Goal: Task Accomplishment & Management: Manage account settings

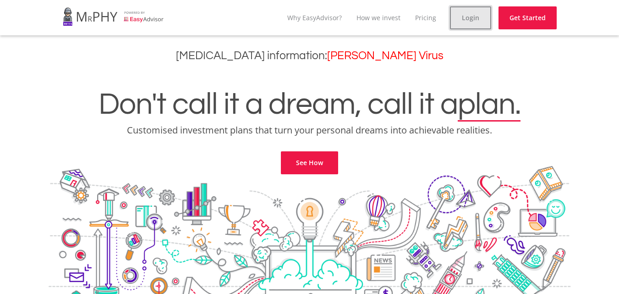
click at [475, 14] on link "Login" at bounding box center [470, 17] width 41 height 23
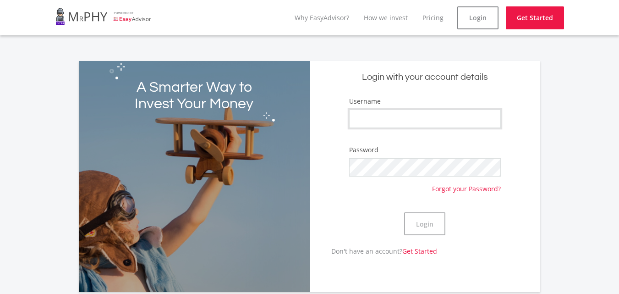
click at [413, 110] on input "Username" at bounding box center [425, 119] width 152 height 18
type input "[PERSON_NAME]"
click at [408, 121] on input "[PERSON_NAME]" at bounding box center [425, 119] width 152 height 18
click at [437, 229] on button "Login" at bounding box center [424, 223] width 41 height 23
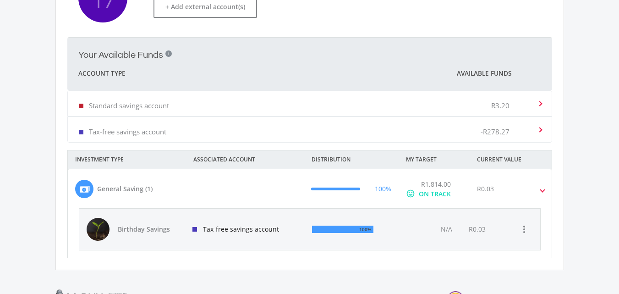
scroll to position [306, 0]
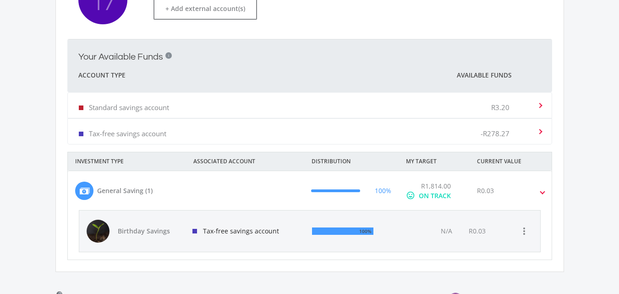
click at [510, 189] on div "R0.03" at bounding box center [517, 190] width 94 height 19
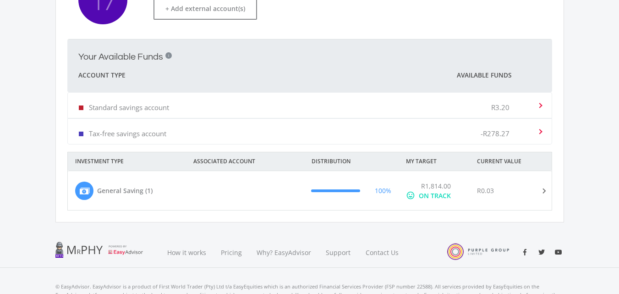
drag, startPoint x: 510, startPoint y: 189, endPoint x: 476, endPoint y: 201, distance: 36.2
click at [476, 201] on mat-expansion-panel-header "General Saving (1) 100% R1,814.00 mood ON TRACK R0.03" at bounding box center [310, 190] width 484 height 39
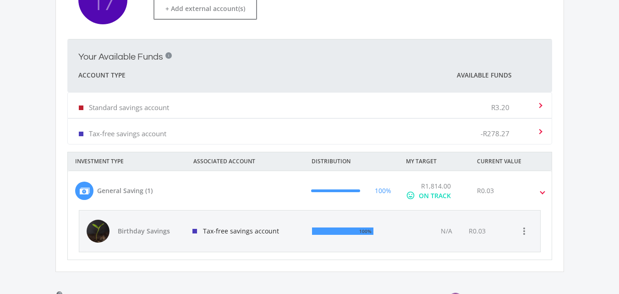
click at [440, 195] on div "ON TRACK" at bounding box center [435, 196] width 32 height 10
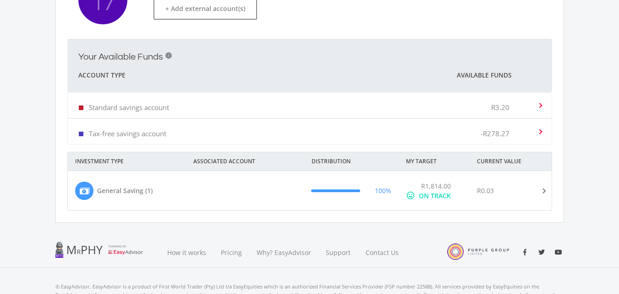
click at [440, 195] on div "ON TRACK" at bounding box center [435, 196] width 32 height 10
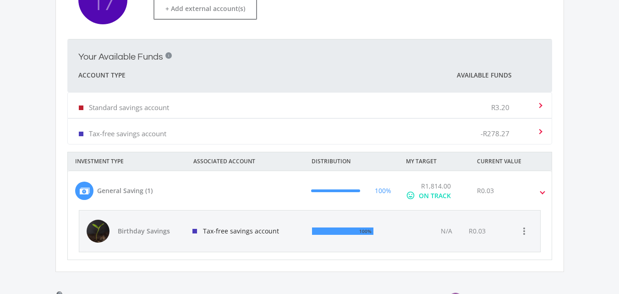
click at [395, 221] on div "100%" at bounding box center [351, 230] width 92 height 41
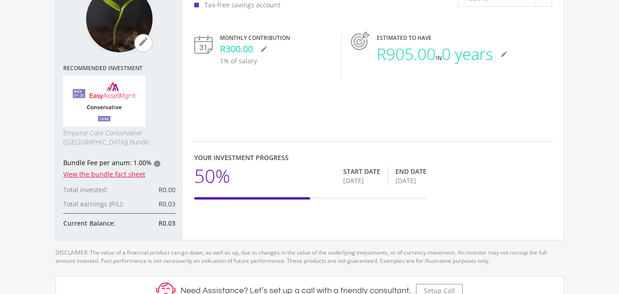
scroll to position [106, 0]
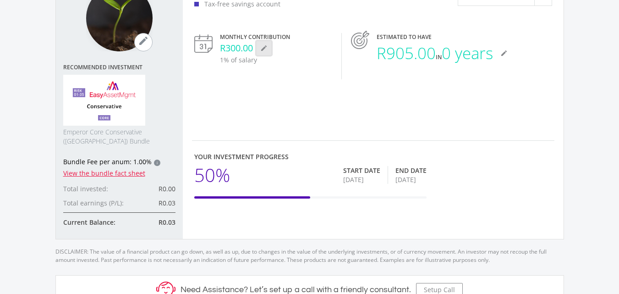
click at [263, 50] on icon "mode_edit" at bounding box center [263, 47] width 7 height 7
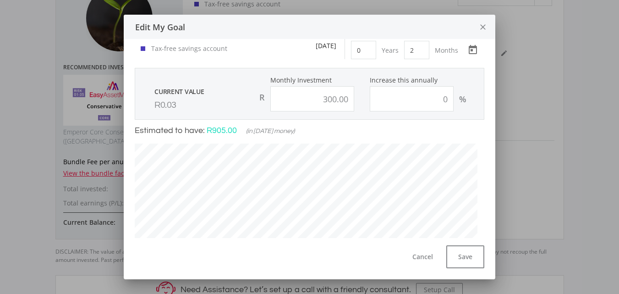
scroll to position [24, 0]
click at [465, 53] on icon "Open calendar" at bounding box center [472, 50] width 15 height 11
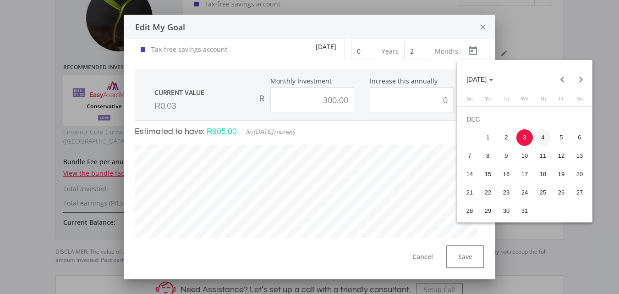
click at [549, 139] on div "4" at bounding box center [543, 137] width 16 height 16
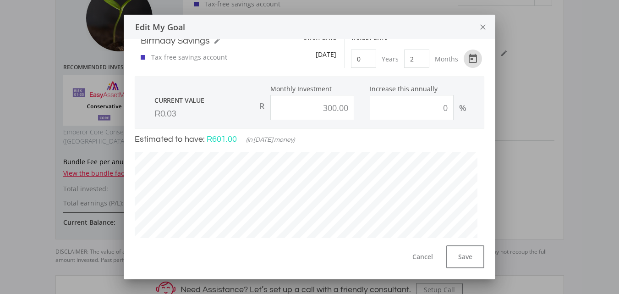
scroll to position [0, 0]
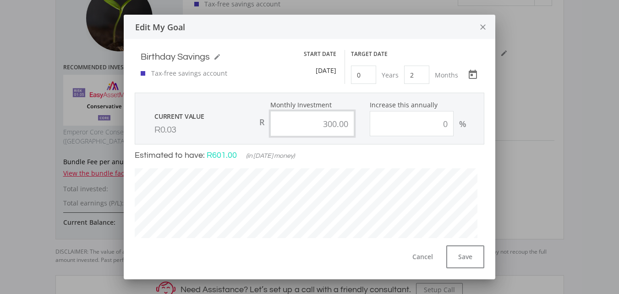
click at [325, 124] on input "300.00" at bounding box center [312, 123] width 84 height 25
type input "400.00"
click at [465, 73] on icon "Open calendar" at bounding box center [472, 74] width 15 height 11
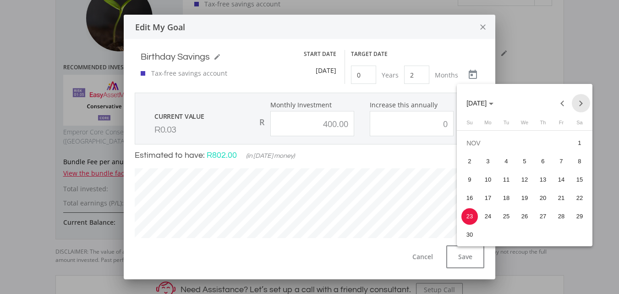
click at [580, 103] on button "Next month" at bounding box center [581, 103] width 18 height 18
click at [525, 162] on div "3" at bounding box center [524, 161] width 16 height 16
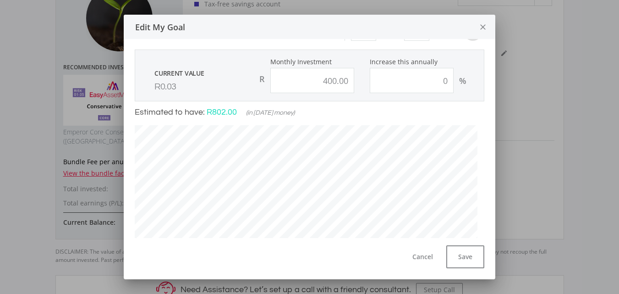
scroll to position [44, 0]
click at [463, 251] on button "Save" at bounding box center [465, 256] width 38 height 23
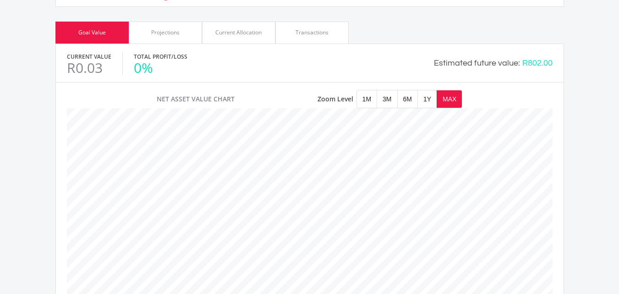
scroll to position [403, 0]
click at [186, 29] on div "Projections" at bounding box center [165, 33] width 73 height 22
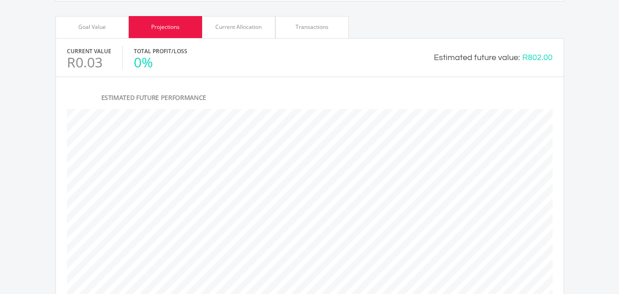
scroll to position [394, 0]
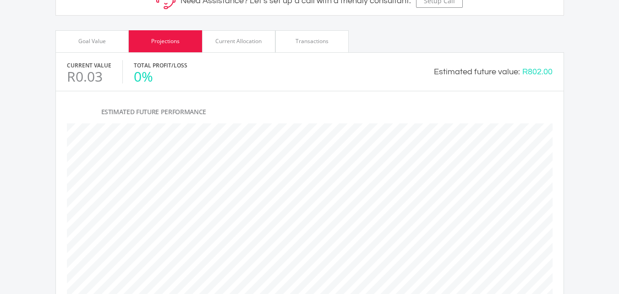
click at [238, 41] on div "Current Allocation" at bounding box center [238, 41] width 46 height 8
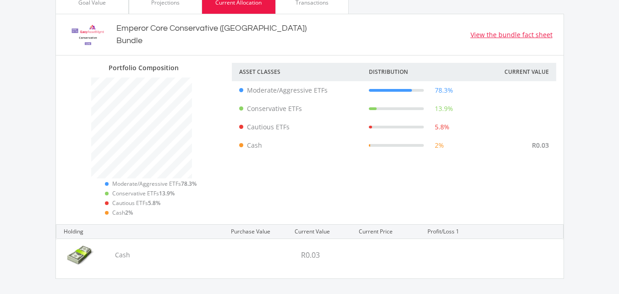
scroll to position [432, 0]
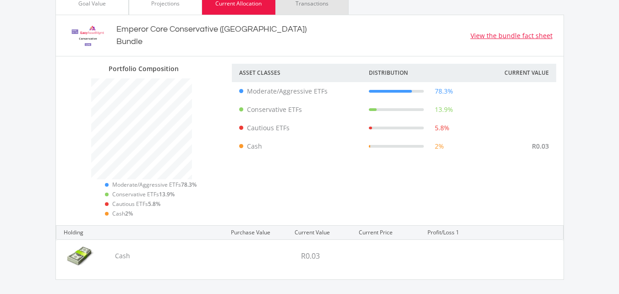
click at [308, 10] on div "Transactions" at bounding box center [311, 4] width 73 height 22
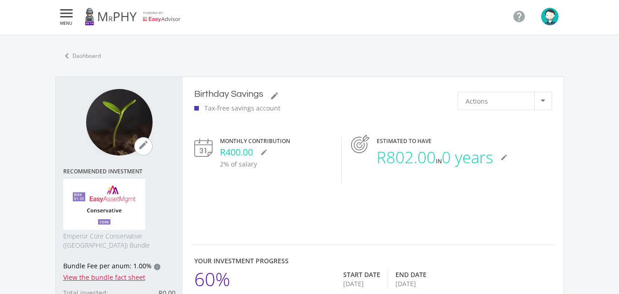
scroll to position [0, 0]
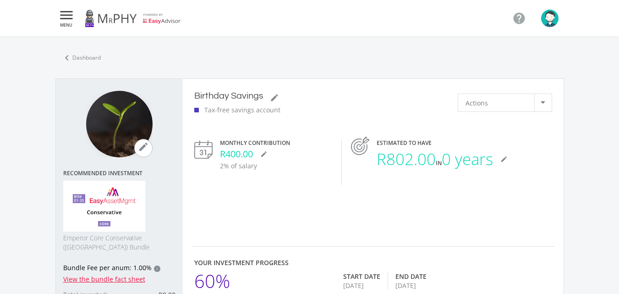
click at [520, 101] on div "Actions" at bounding box center [499, 102] width 69 height 17
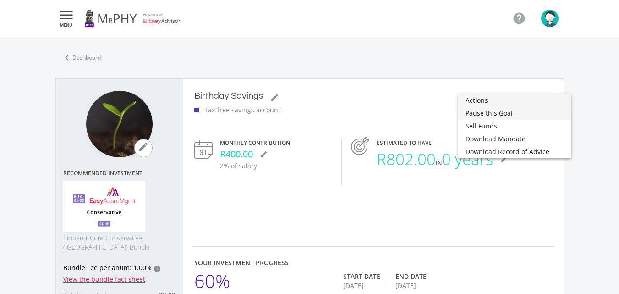
click at [501, 115] on span "Pause this Goal" at bounding box center [514, 113] width 99 height 13
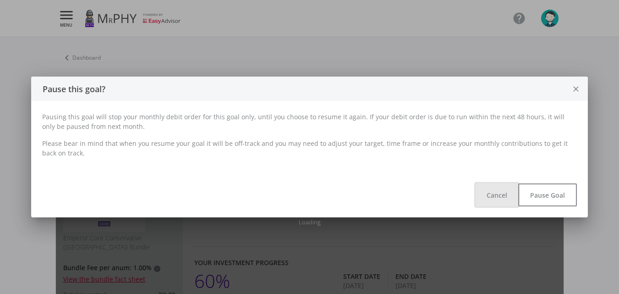
click at [494, 191] on button "Cancel" at bounding box center [497, 194] width 43 height 23
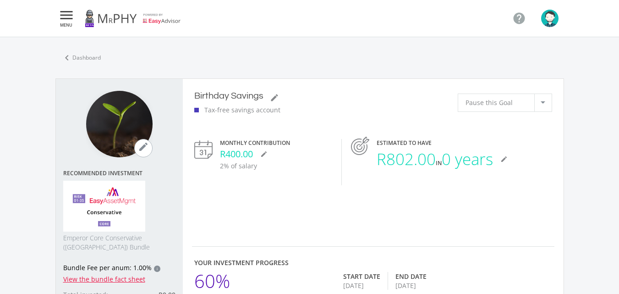
click at [508, 98] on div "Pause this Goal" at bounding box center [499, 102] width 69 height 17
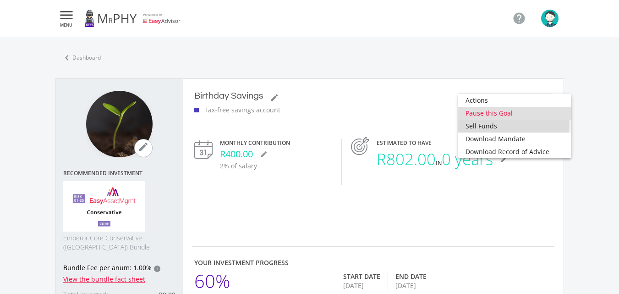
click at [496, 124] on span "Sell Funds" at bounding box center [514, 126] width 99 height 13
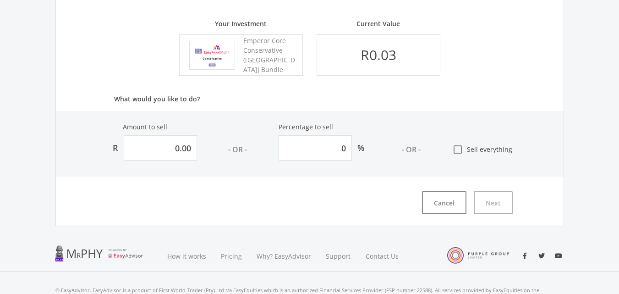
scroll to position [201, 0]
click at [455, 197] on button "Cancel" at bounding box center [444, 203] width 44 height 23
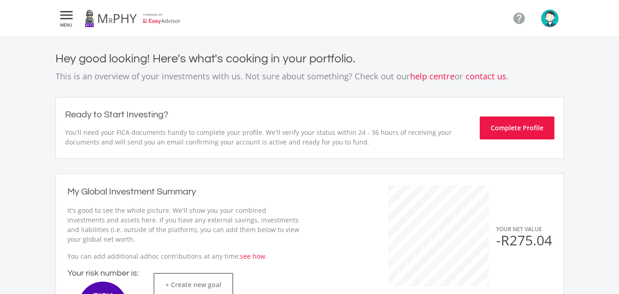
click at [63, 16] on icon "" at bounding box center [66, 15] width 16 height 11
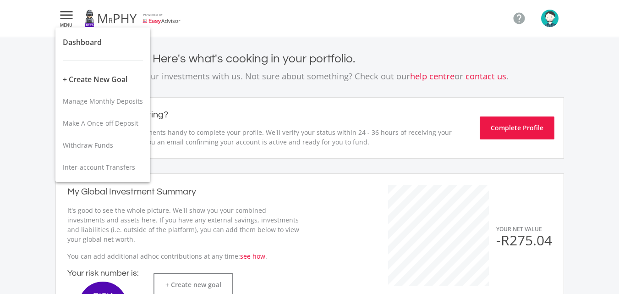
click at [554, 20] on div at bounding box center [309, 147] width 619 height 294
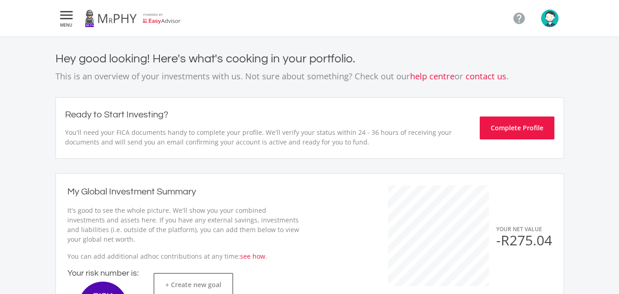
click at [554, 20] on img "button" at bounding box center [549, 18] width 17 height 17
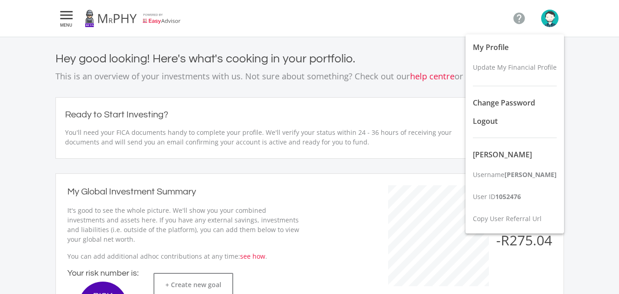
click at [437, 57] on div at bounding box center [309, 147] width 619 height 294
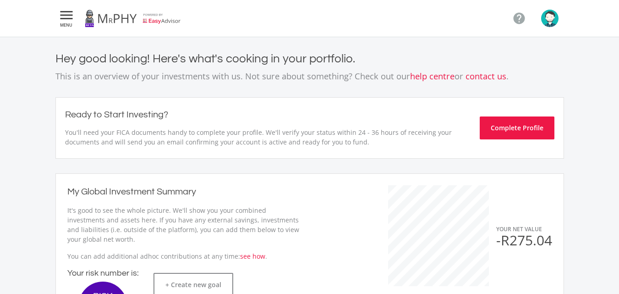
click at [543, 17] on img "button" at bounding box center [549, 18] width 17 height 17
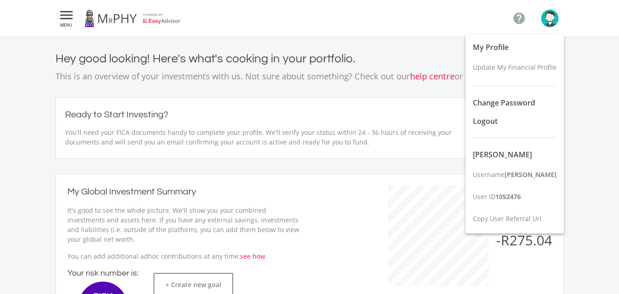
click at [405, 44] on div at bounding box center [309, 147] width 619 height 294
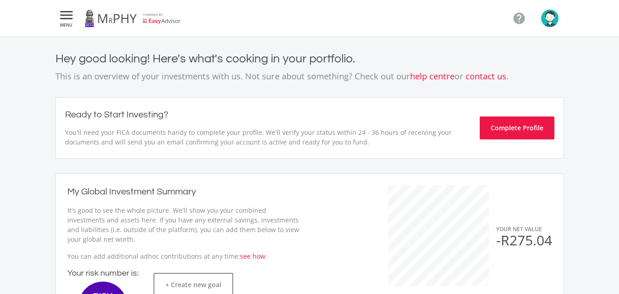
click at [68, 15] on icon "" at bounding box center [66, 15] width 16 height 11
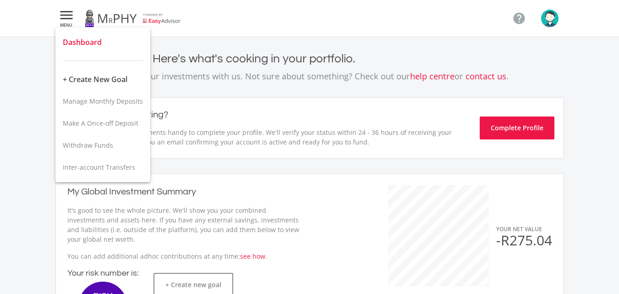
click at [76, 50] on button "Dashboard" at bounding box center [102, 42] width 95 height 22
